Goal: Find specific page/section: Find specific page/section

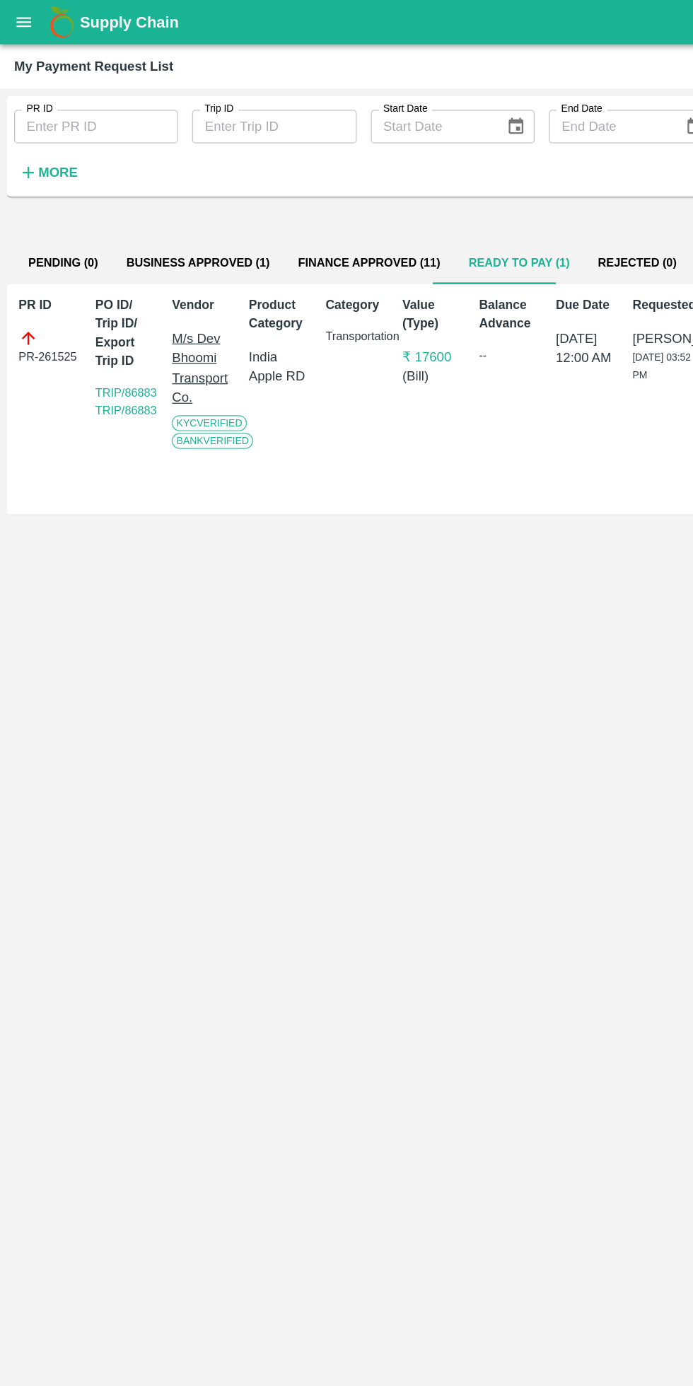
click at [22, 45] on div "My Payment Request List" at bounding box center [74, 53] width 127 height 18
click at [21, 28] on button "open drawer" at bounding box center [19, 17] width 33 height 33
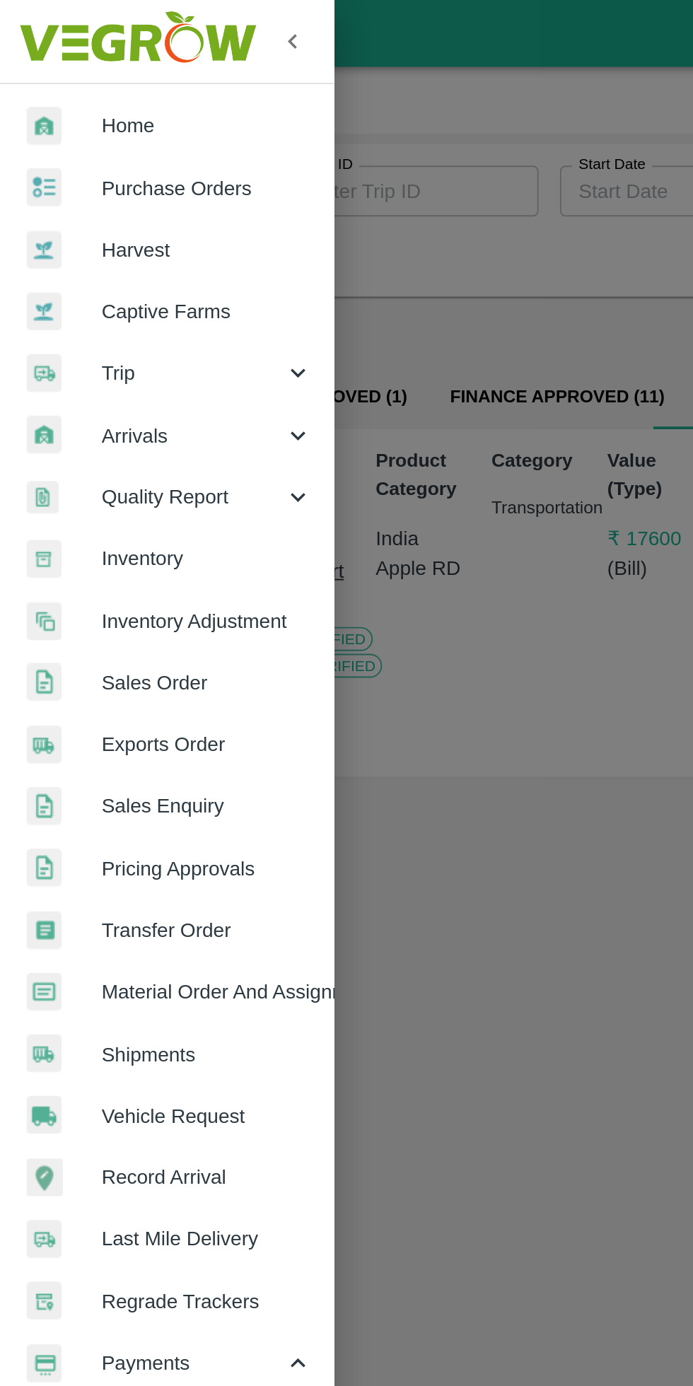
click at [69, 187] on div "Trip" at bounding box center [88, 197] width 177 height 33
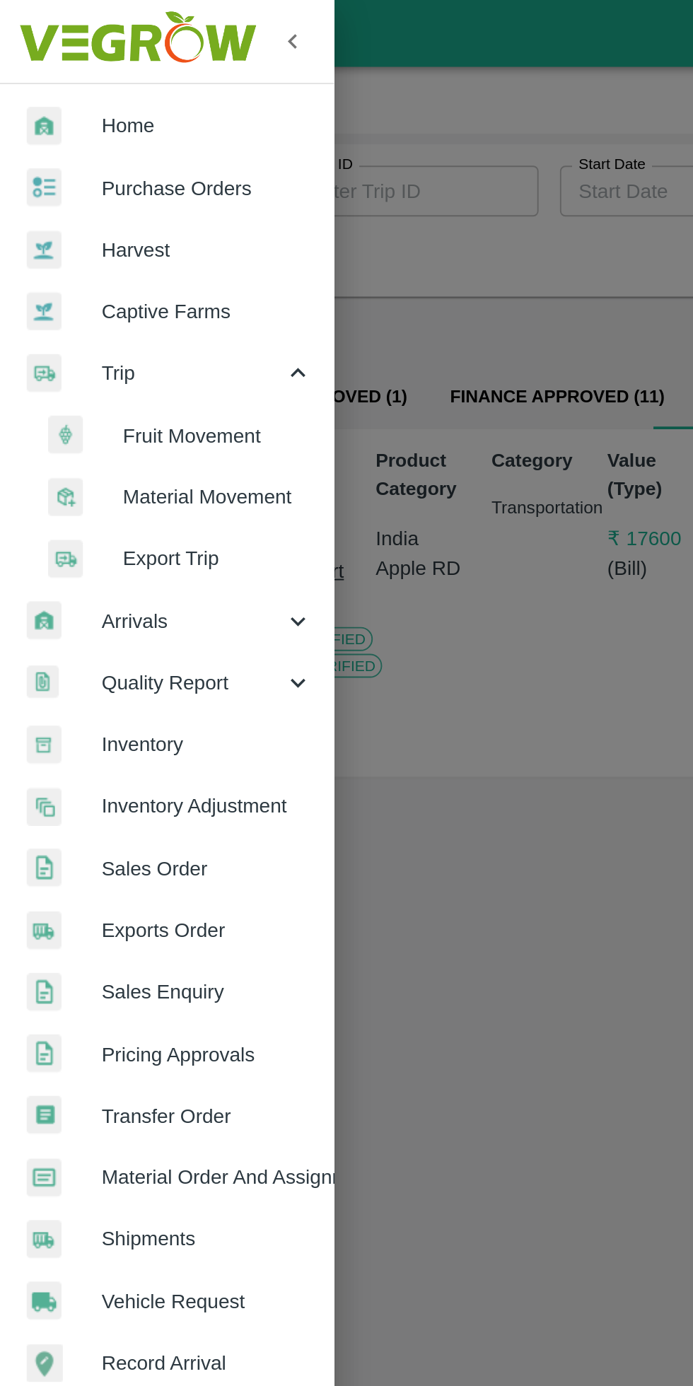
click at [90, 228] on span "Fruit Movement" at bounding box center [115, 231] width 100 height 16
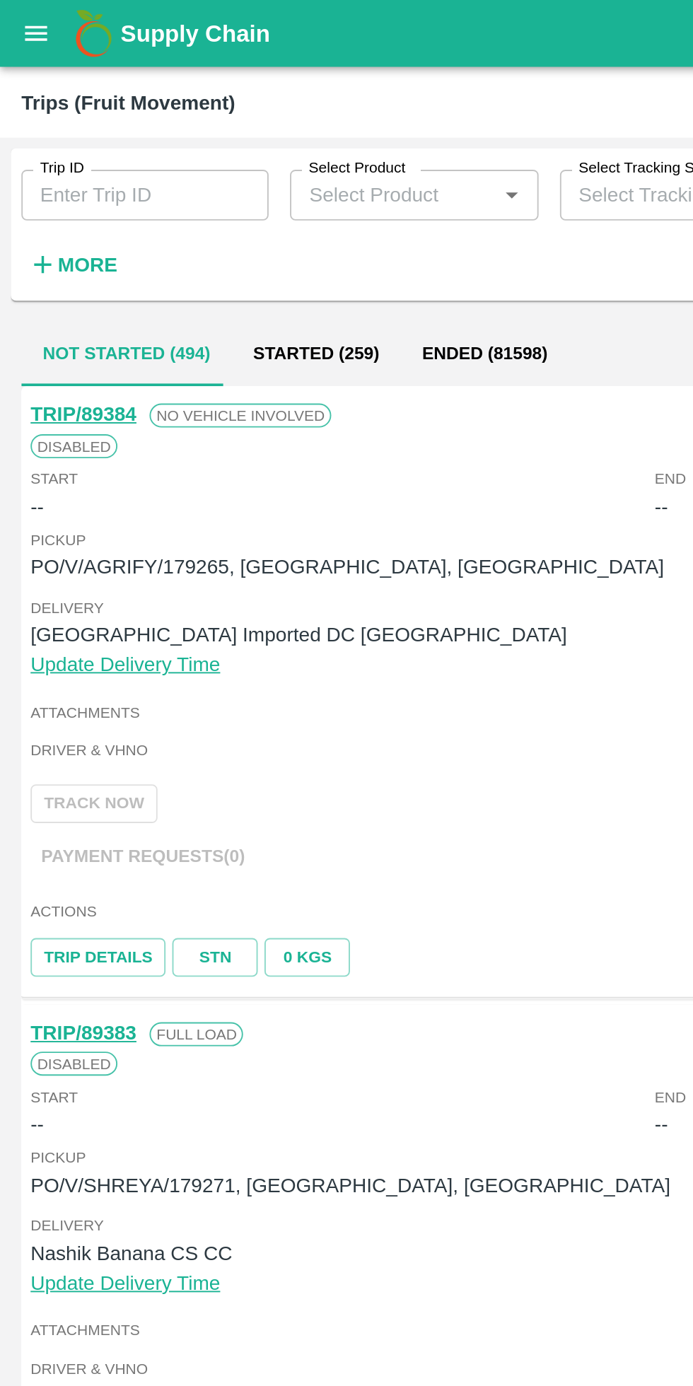
click at [45, 145] on strong "More" at bounding box center [46, 139] width 32 height 11
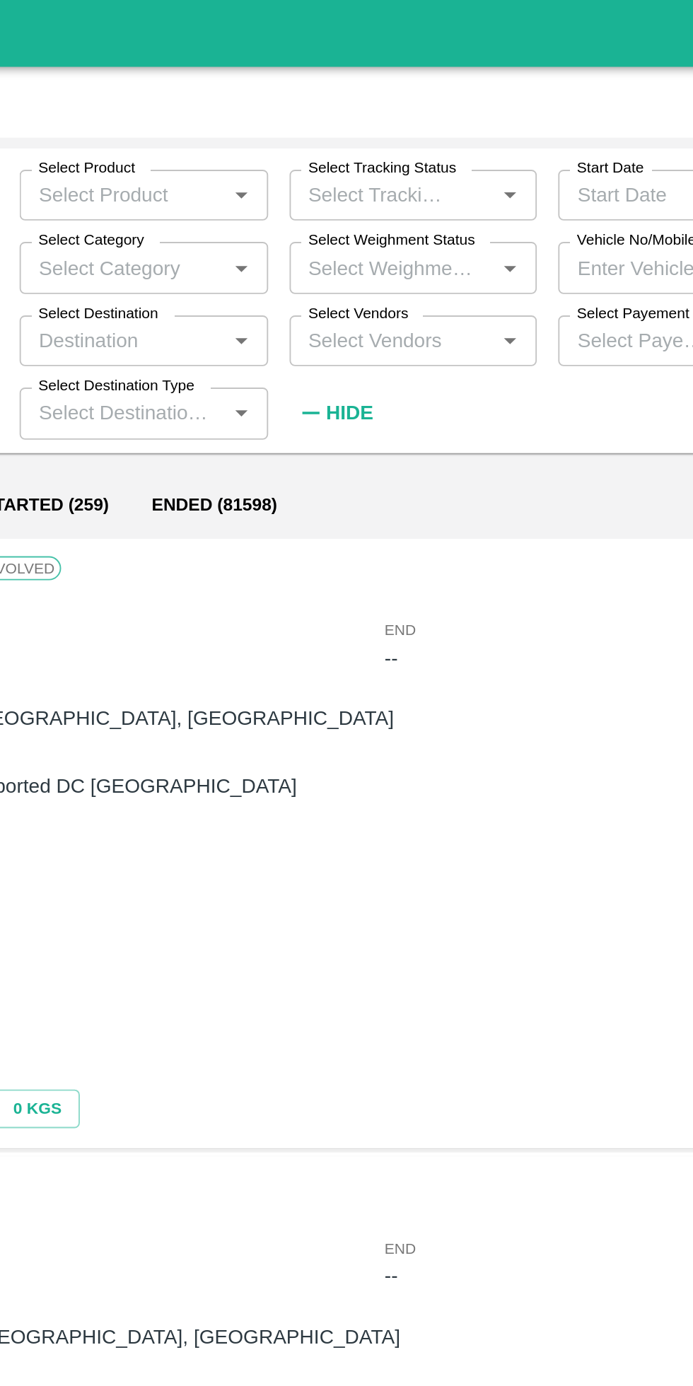
click at [327, 183] on input "Select Vendors" at bounding box center [350, 180] width 99 height 18
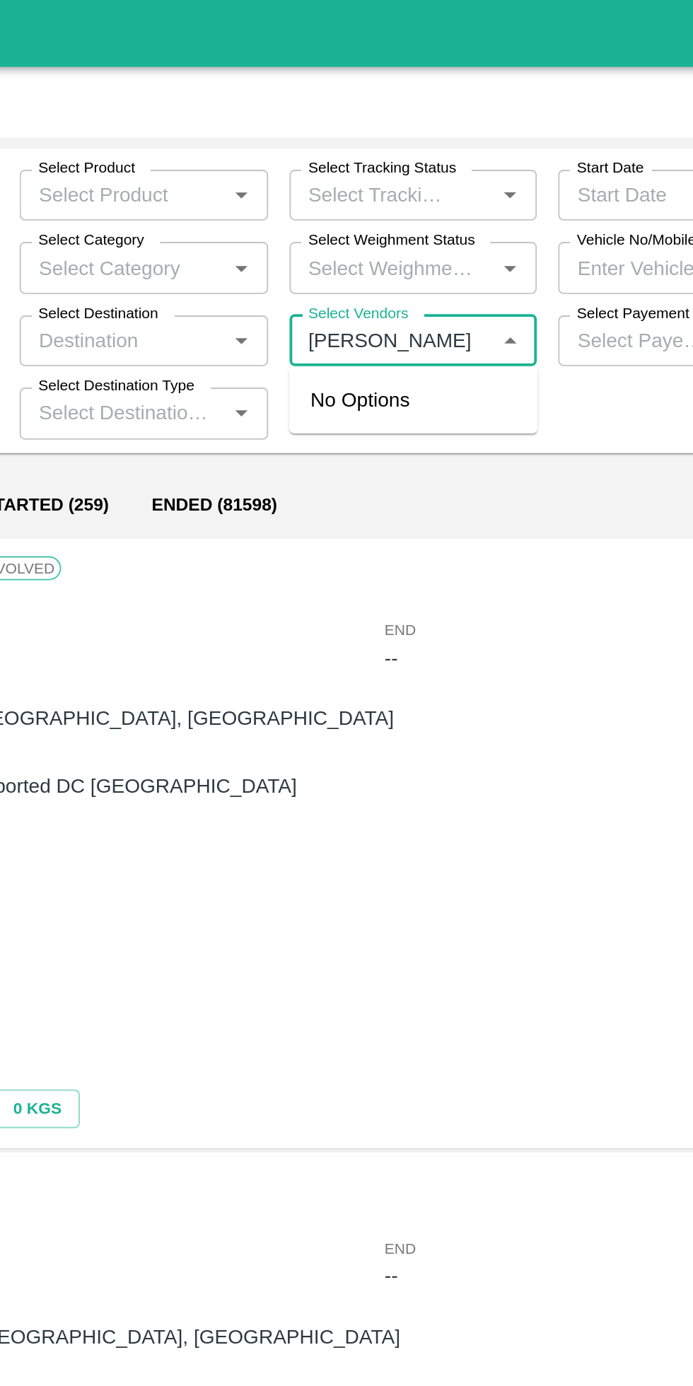
type input "[PERSON_NAME]"
type input "a"
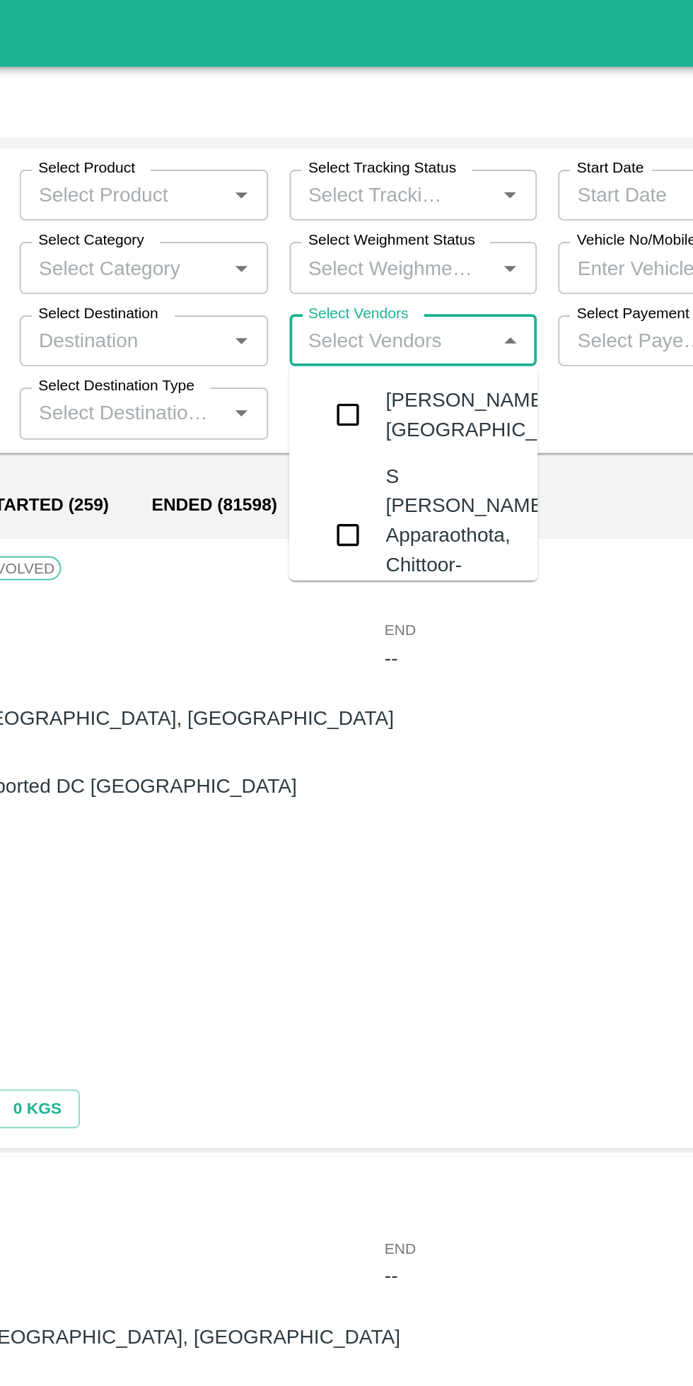
type input "y"
click at [396, 302] on div "[PERSON_NAME] Dar-[PERSON_NAME], Baramulla-7006412632" at bounding box center [391, 283] width 89 height 78
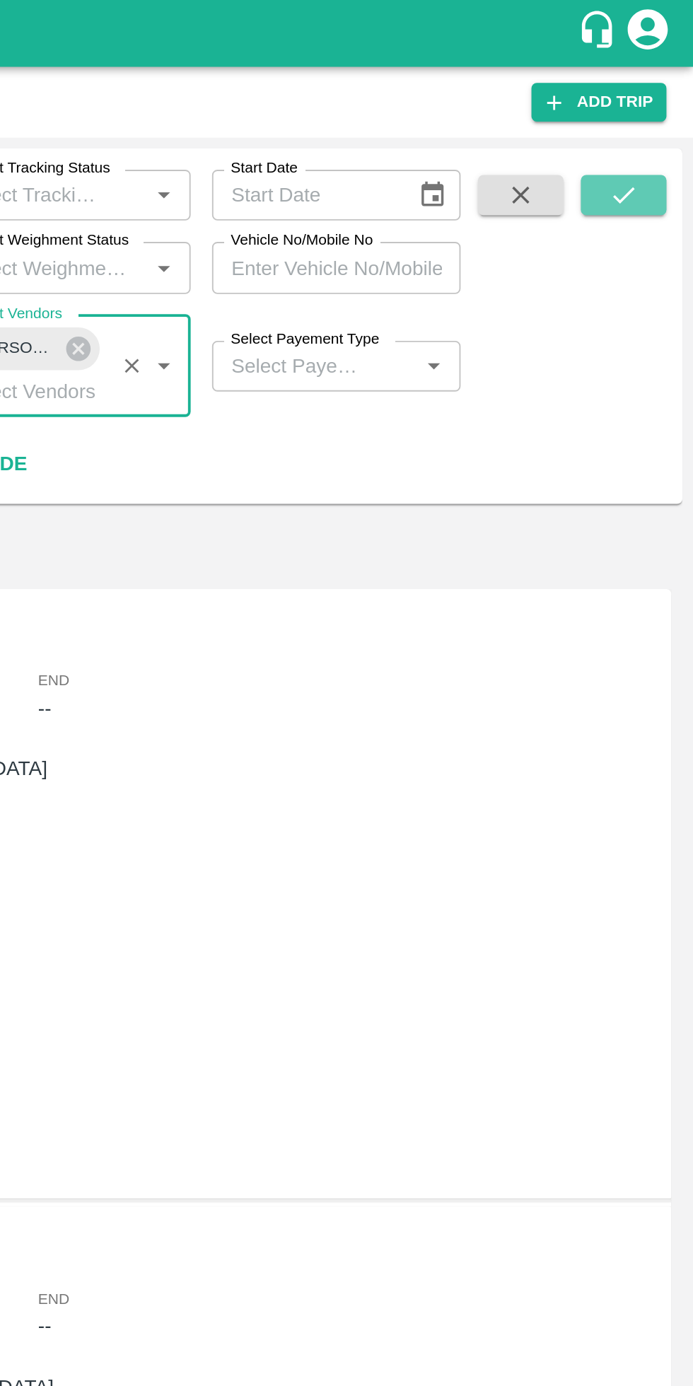
click at [665, 98] on button "submit" at bounding box center [656, 103] width 45 height 21
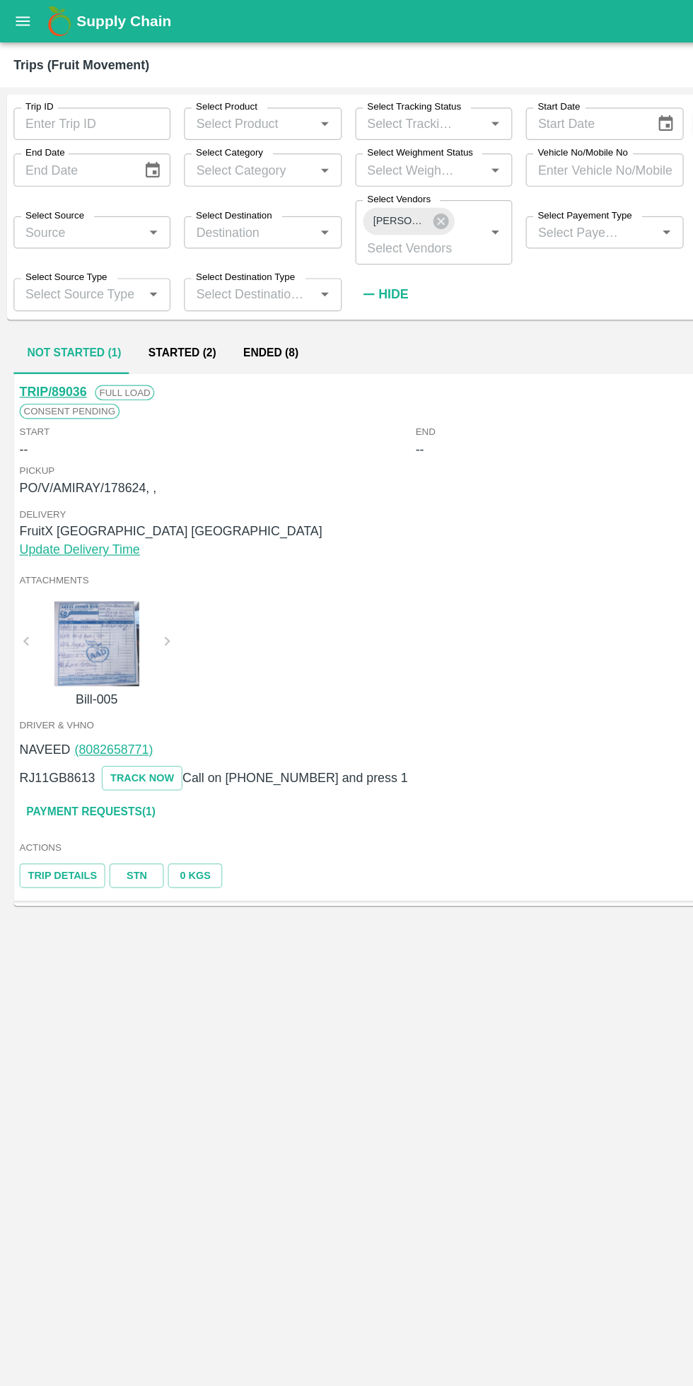
click at [235, 298] on button "Ended (8)" at bounding box center [226, 295] width 69 height 34
